Goal: Use online tool/utility: Use online tool/utility

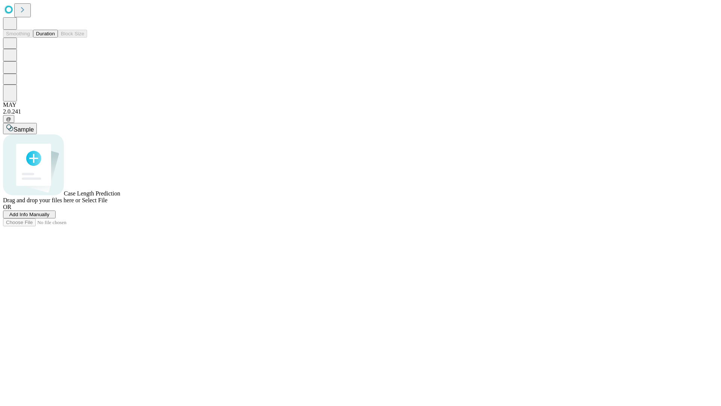
click at [55, 38] on button "Duration" at bounding box center [45, 34] width 25 height 8
click at [107, 203] on span "Select File" at bounding box center [95, 200] width 26 height 6
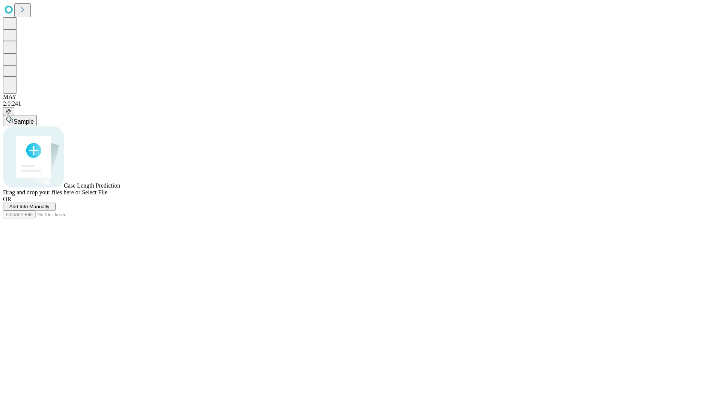
click at [107, 195] on span "Select File" at bounding box center [95, 192] width 26 height 6
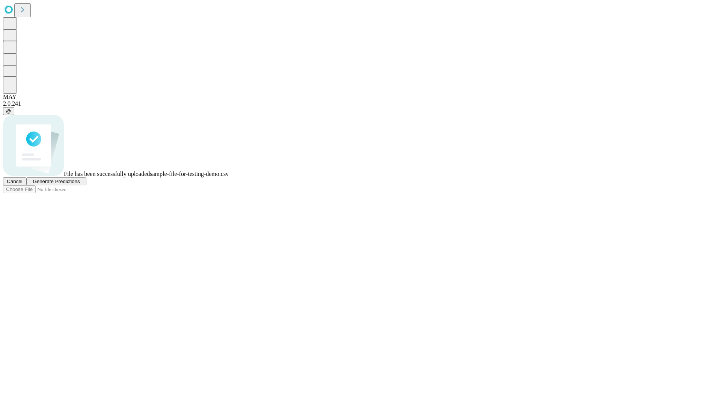
click at [80, 184] on span "Generate Predictions" at bounding box center [56, 181] width 47 height 6
